Goal: Information Seeking & Learning: Compare options

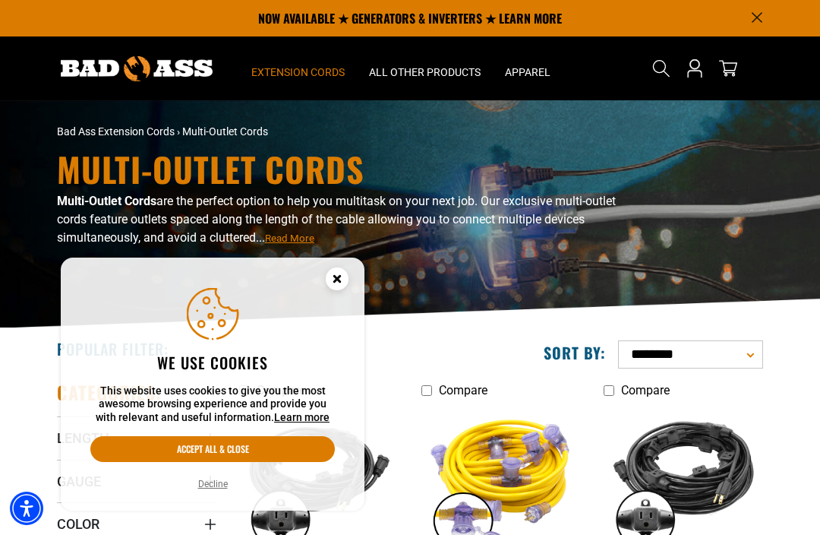
click at [276, 456] on button "Accept all & close" at bounding box center [212, 449] width 245 height 26
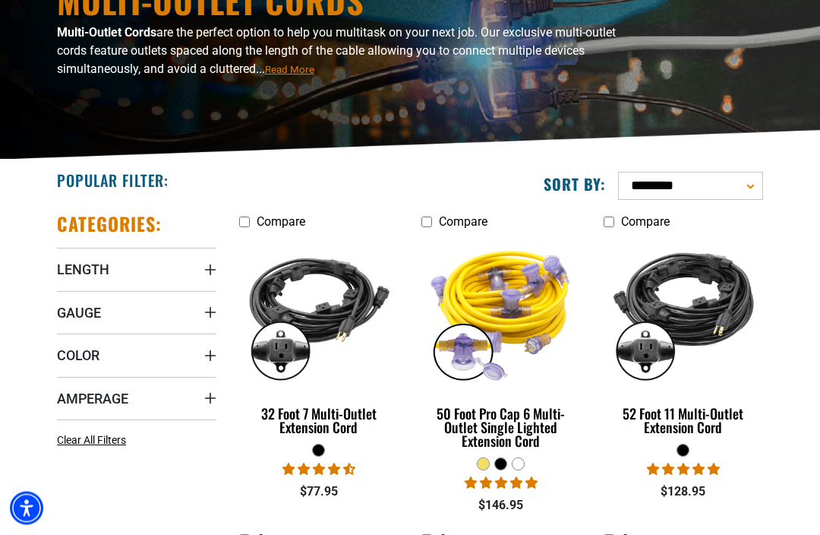
scroll to position [170, 0]
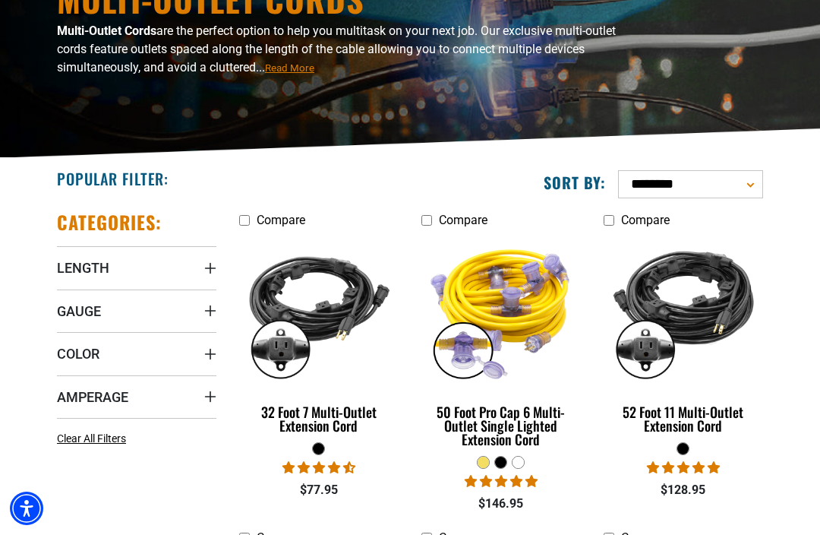
click at [334, 322] on img at bounding box center [319, 310] width 164 height 147
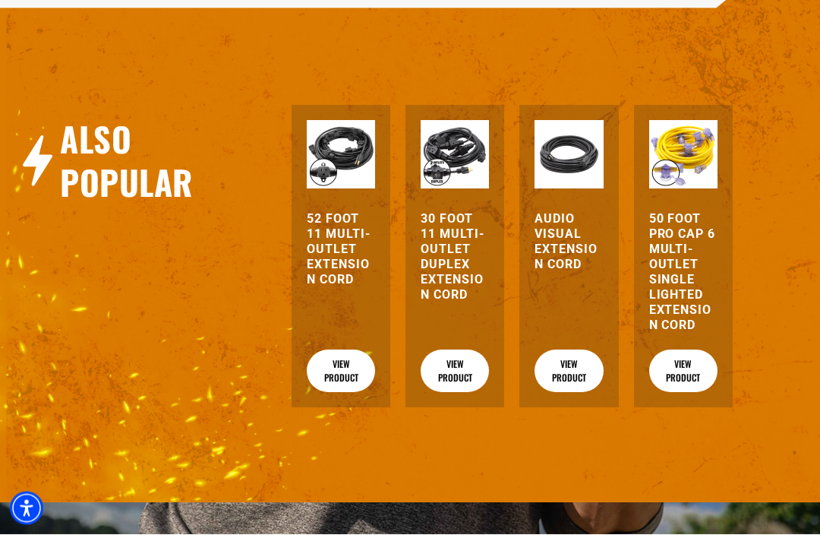
scroll to position [1644, 0]
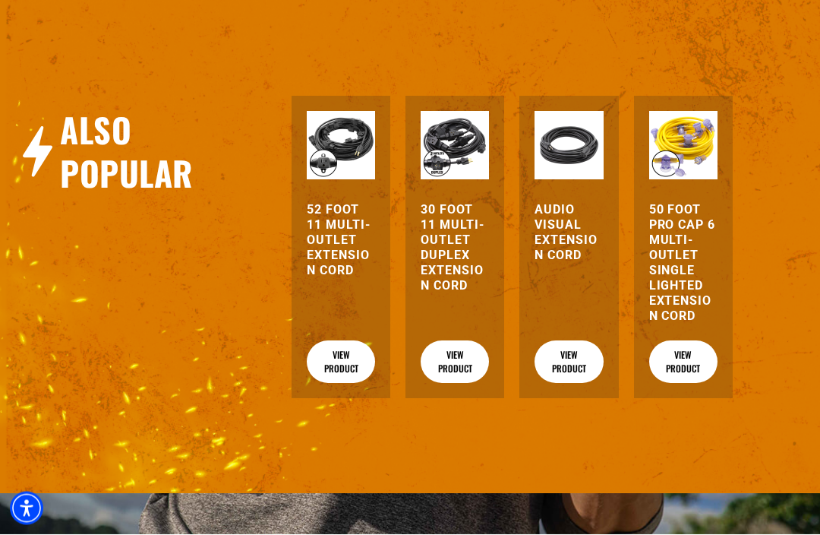
click at [459, 384] on link "View Product" at bounding box center [455, 362] width 68 height 43
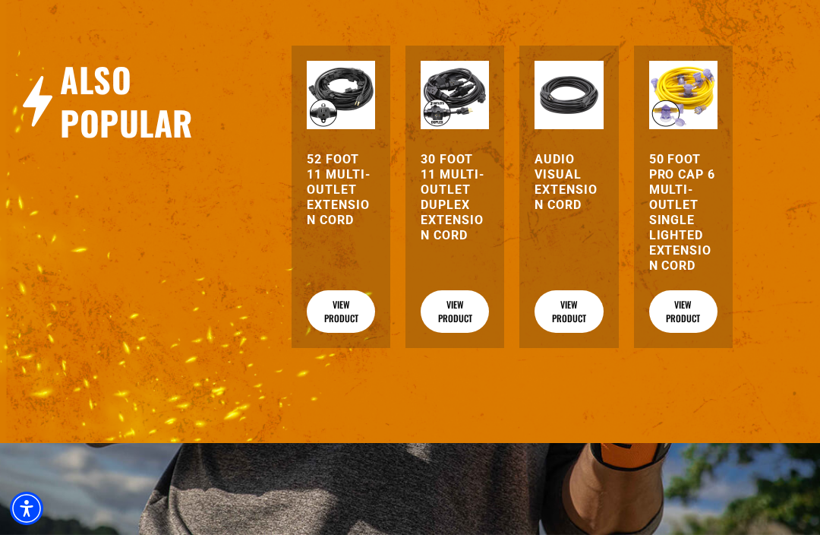
click at [690, 333] on link "View Product" at bounding box center [683, 311] width 68 height 43
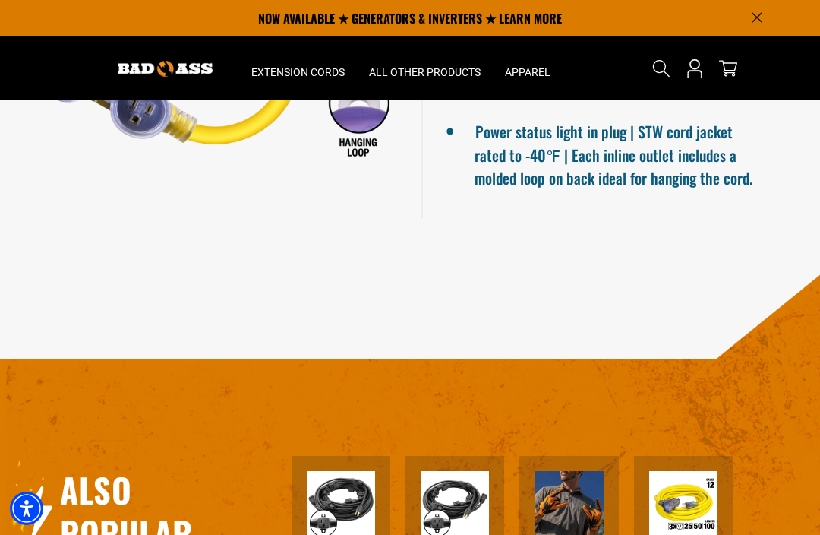
scroll to position [1475, 0]
